Goal: Information Seeking & Learning: Understand process/instructions

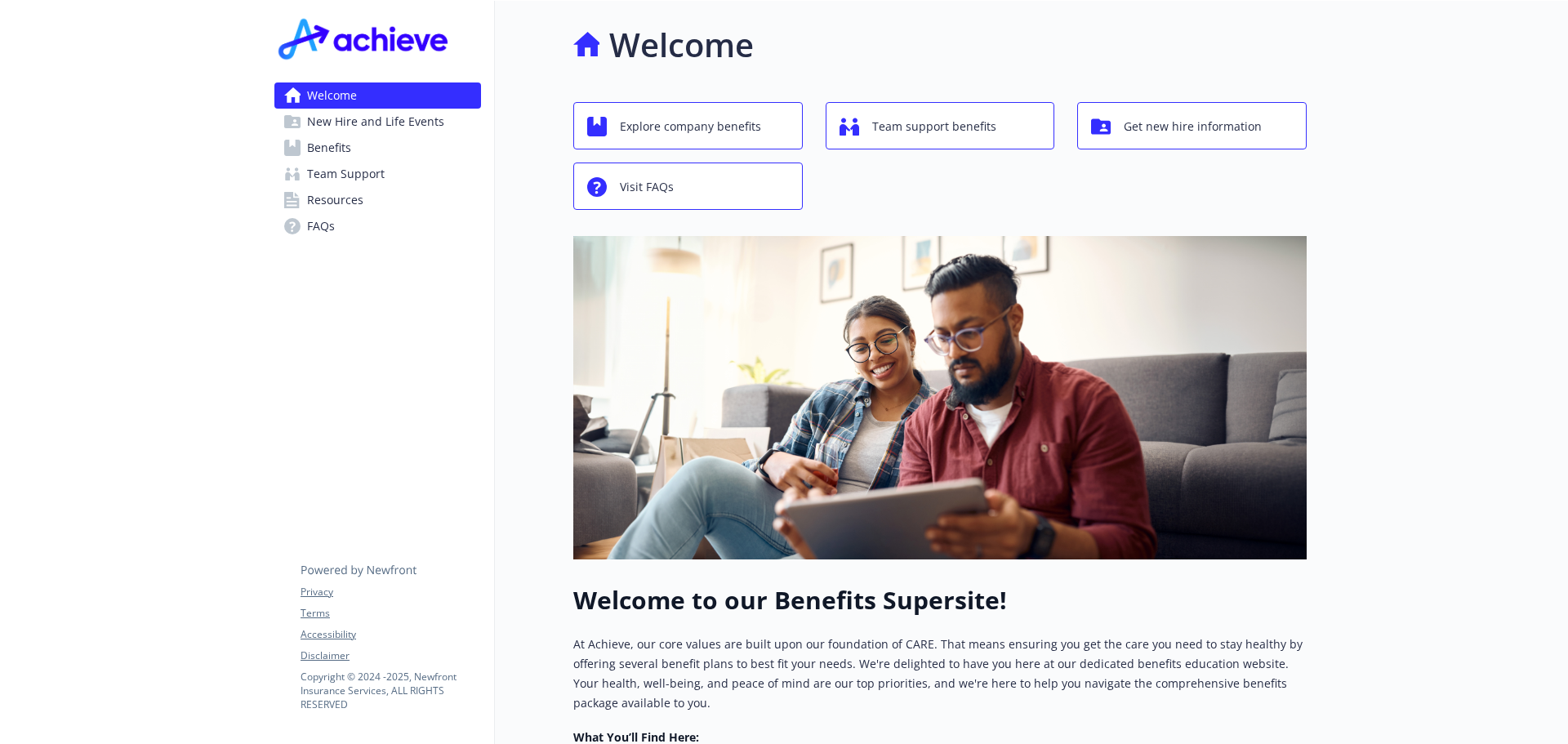
click at [319, 146] on span "Benefits" at bounding box center [329, 148] width 44 height 26
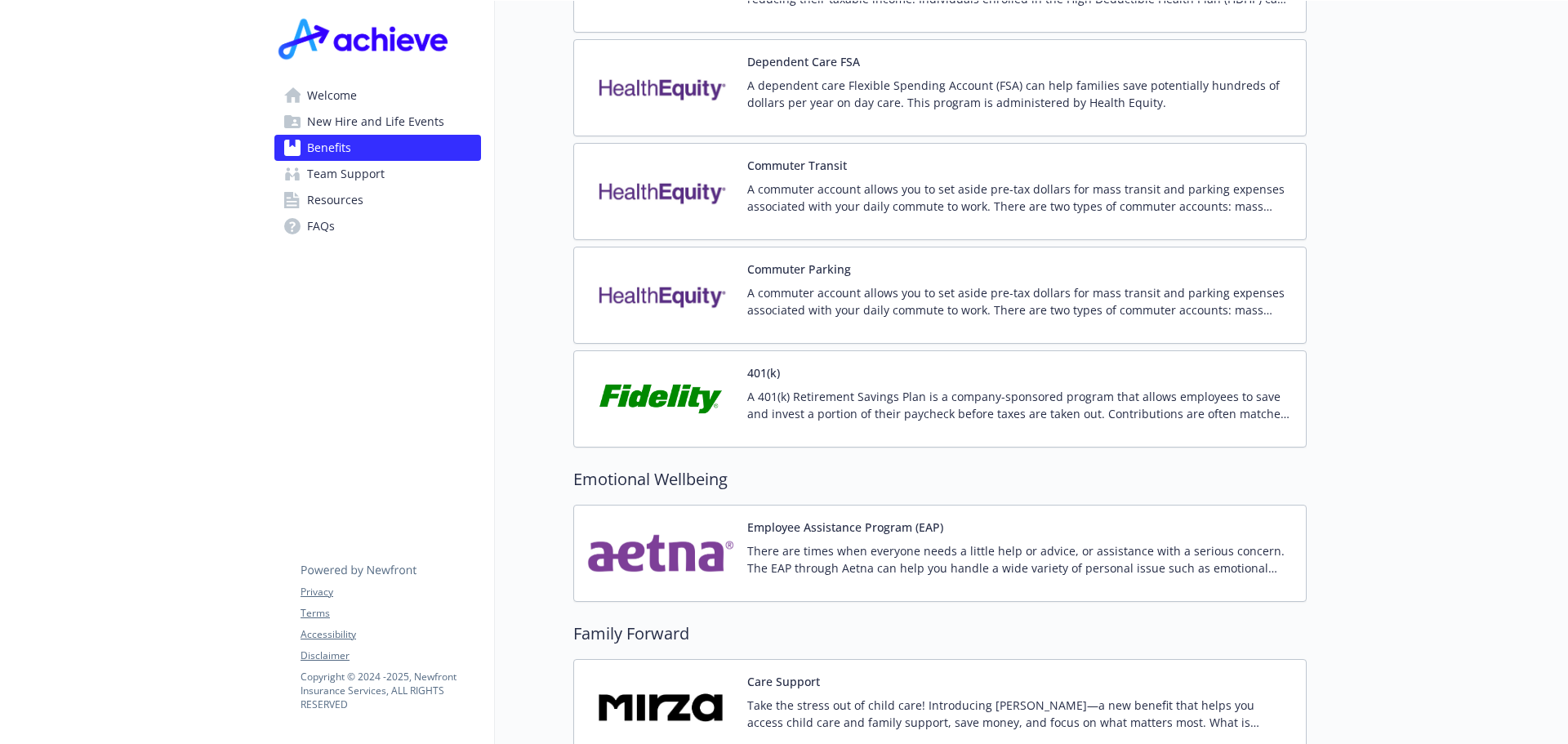
scroll to position [2858, 0]
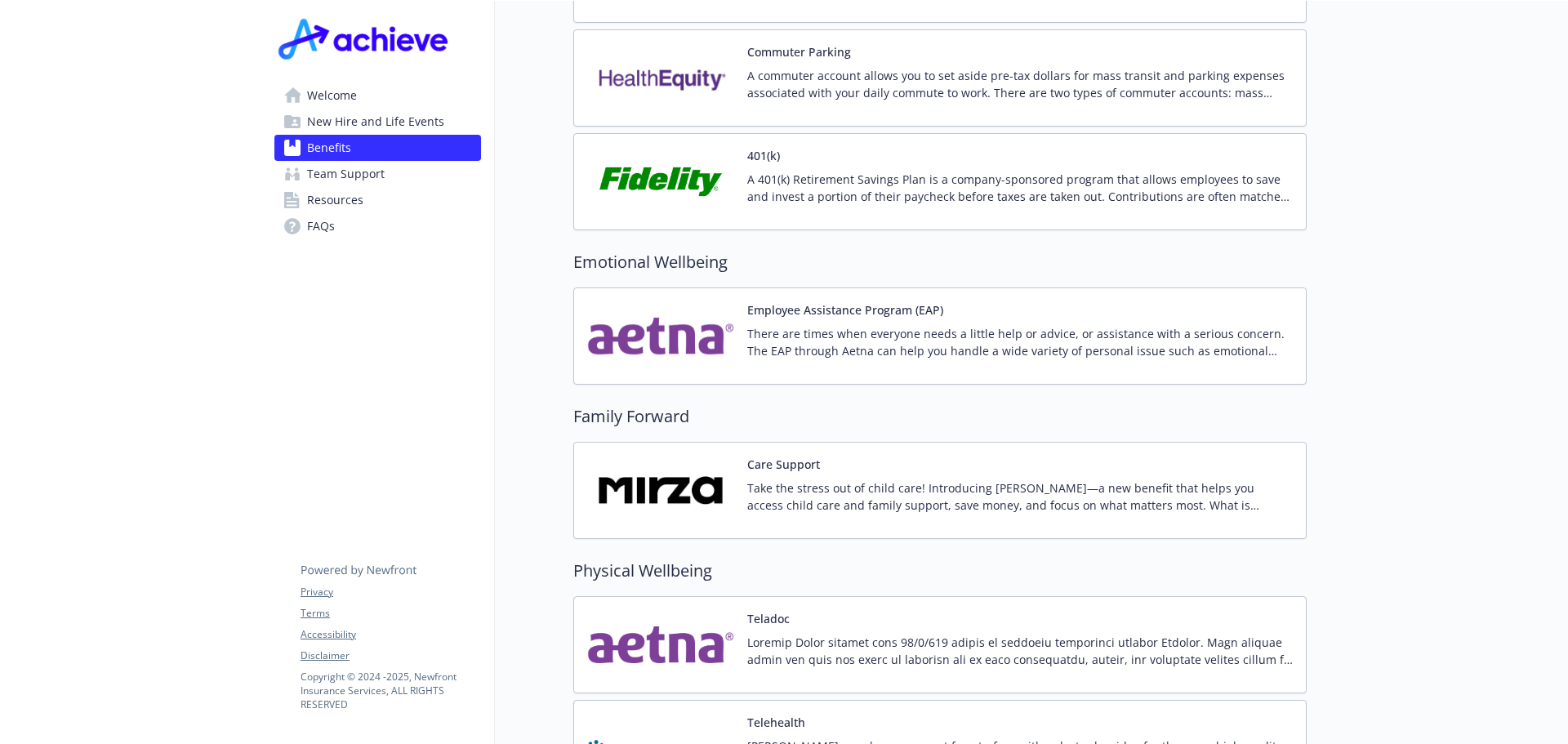
click at [809, 325] on p "There are times when everyone needs a little help or advice, or assistance with…" at bounding box center [1020, 342] width 545 height 34
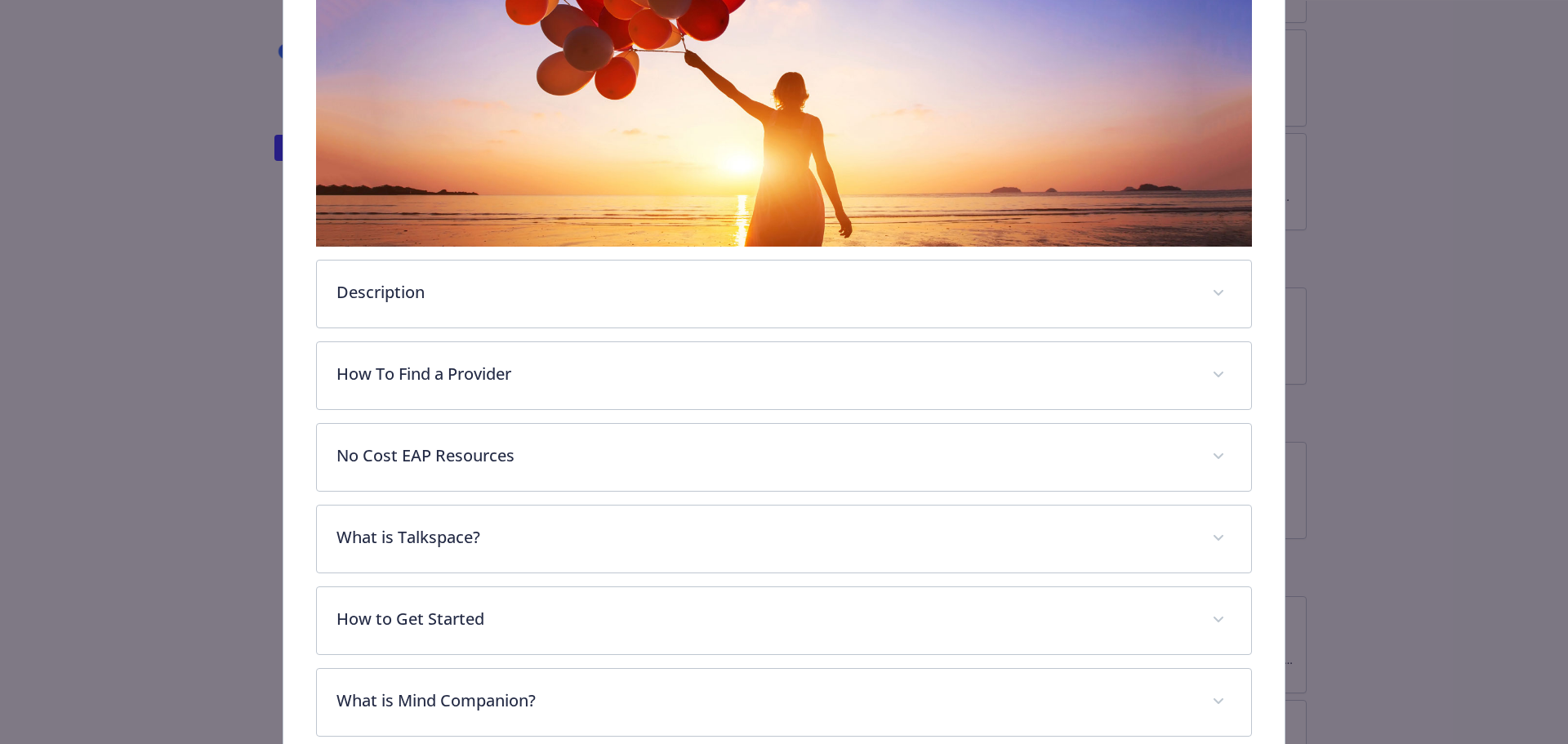
scroll to position [457, 0]
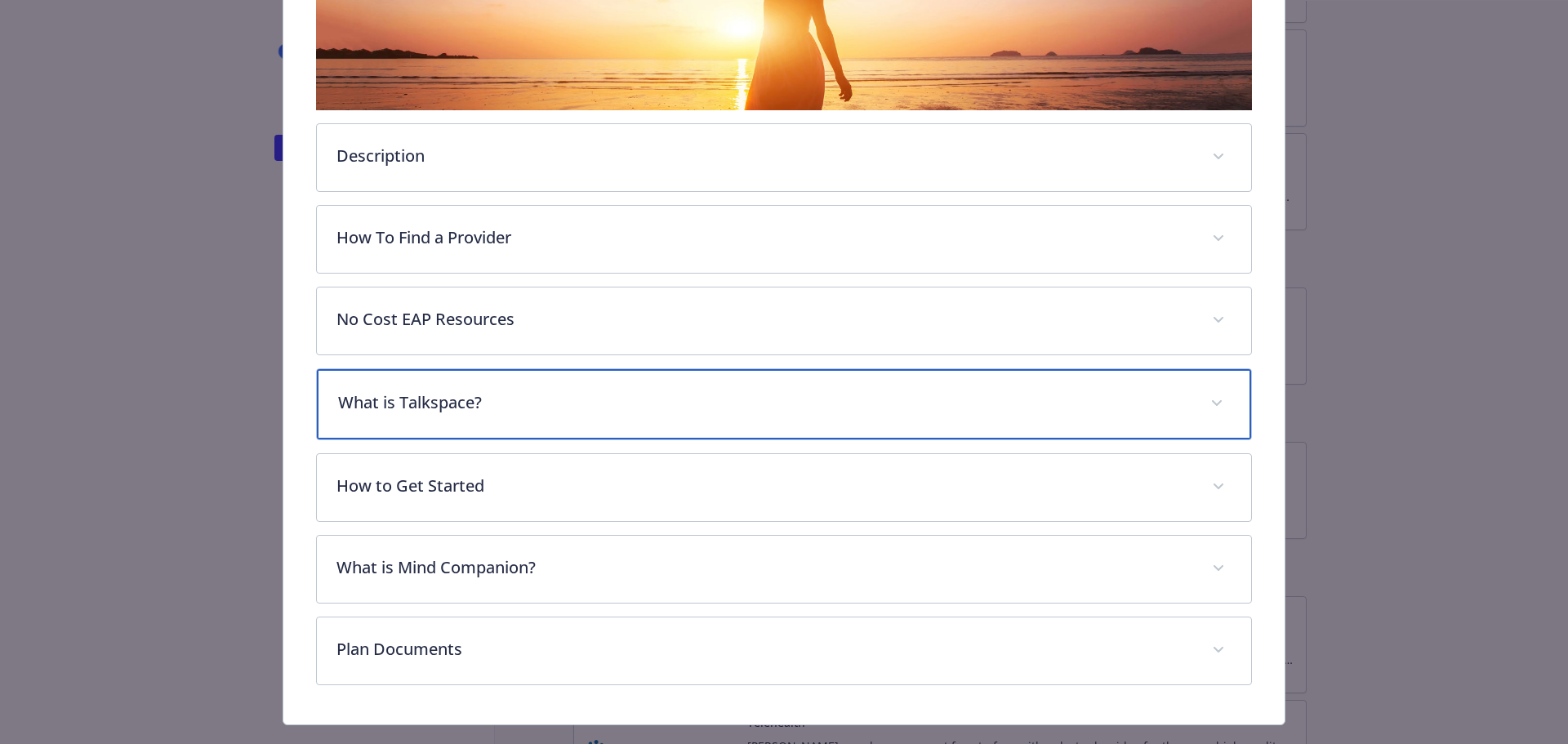
click at [373, 405] on p "What is Talkspace?" at bounding box center [764, 402] width 853 height 24
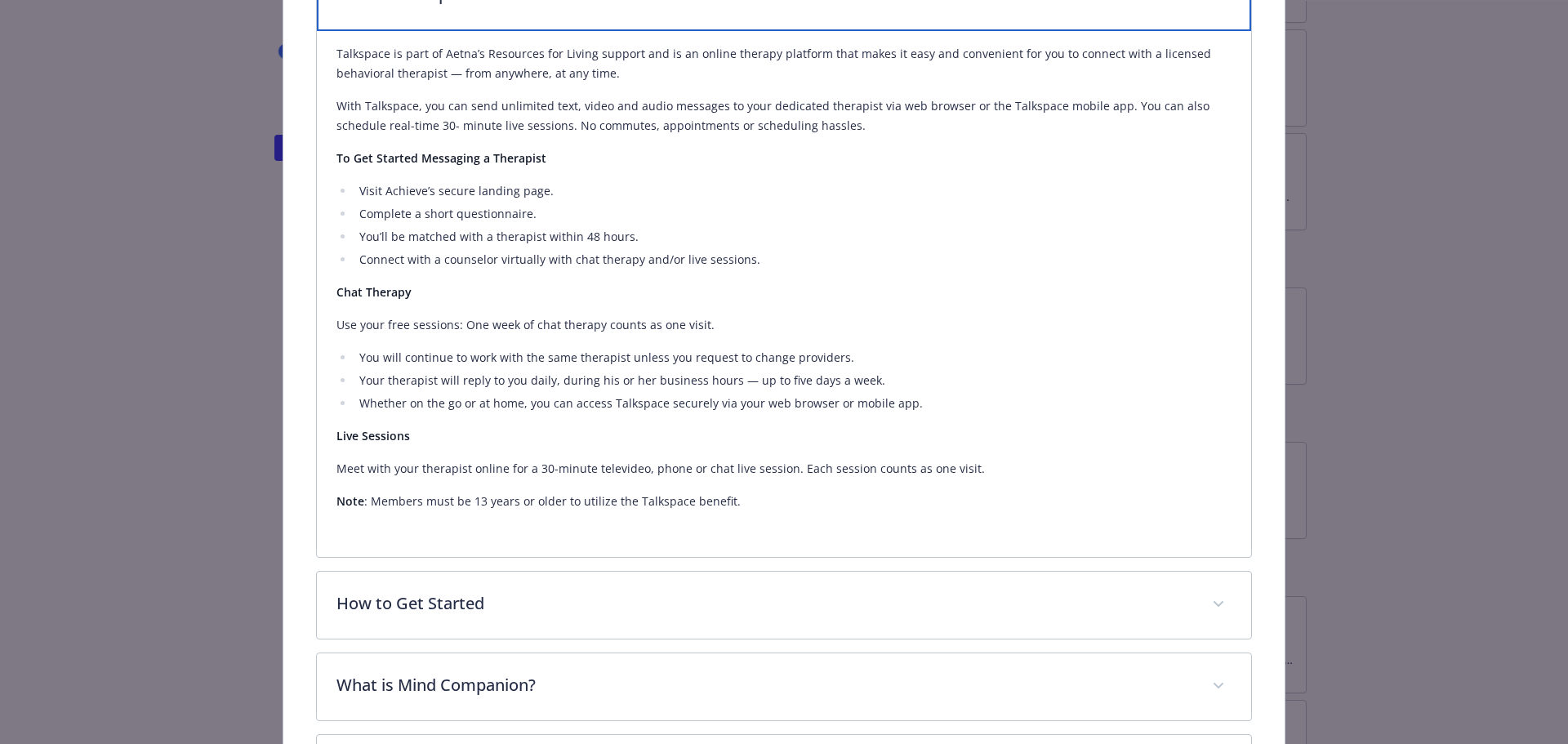
scroll to position [1014, 0]
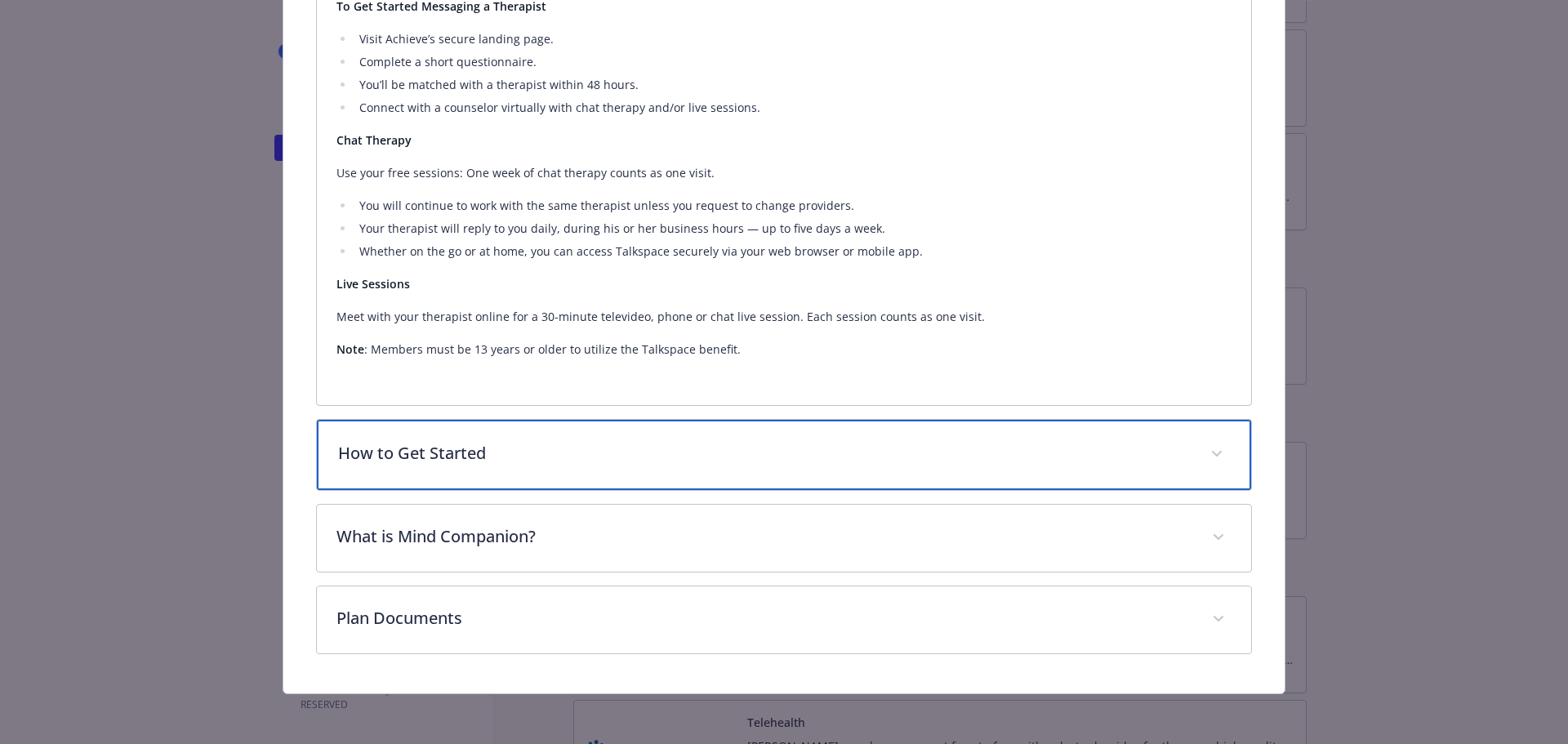
click at [372, 450] on p "How to Get Started" at bounding box center [764, 453] width 853 height 24
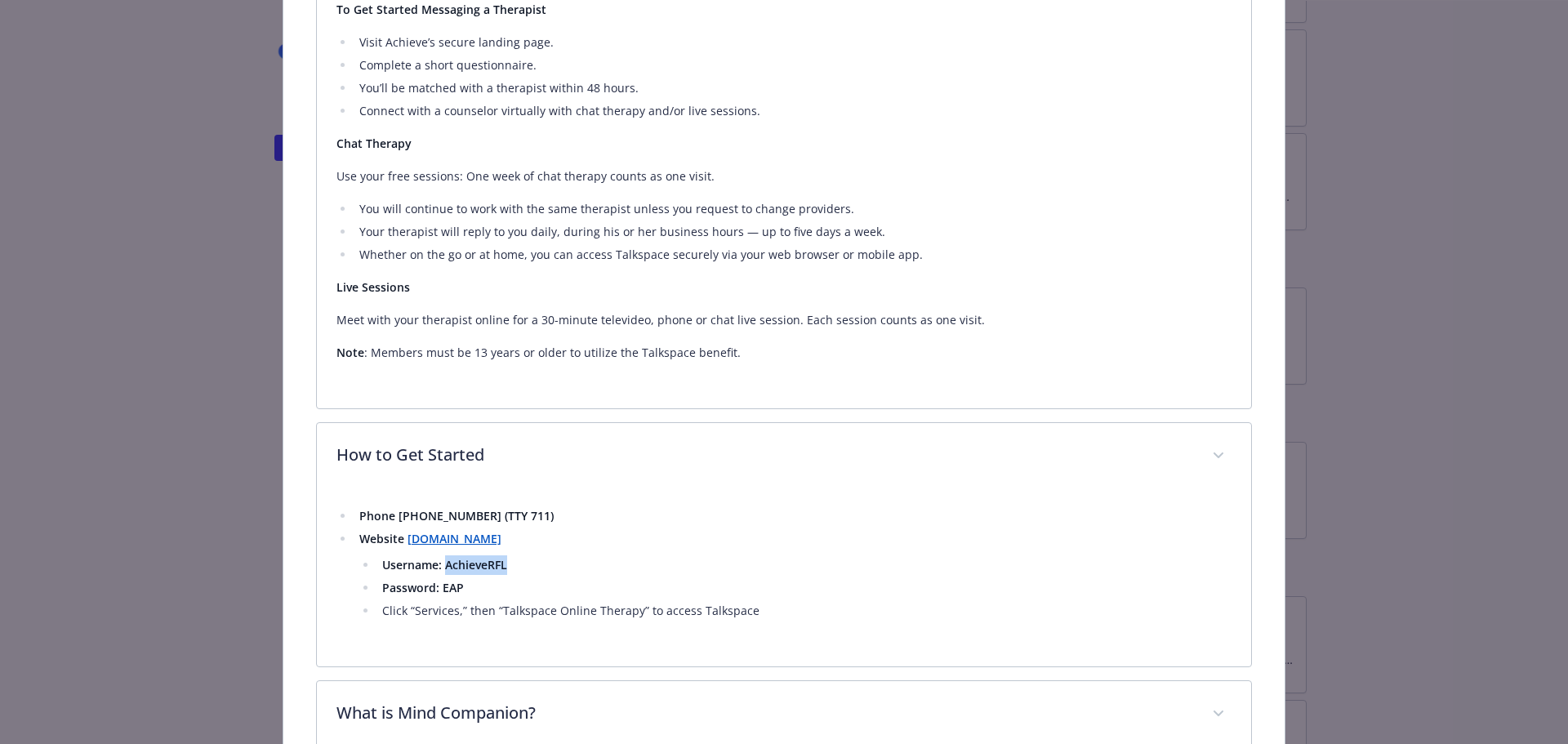
drag, startPoint x: 443, startPoint y: 565, endPoint x: 505, endPoint y: 560, distance: 62.2
click at [505, 560] on li "Username: AchieveRFL" at bounding box center [804, 565] width 855 height 19
copy strong "AchieveRFL"
